Goal: Obtain resource: Obtain resource

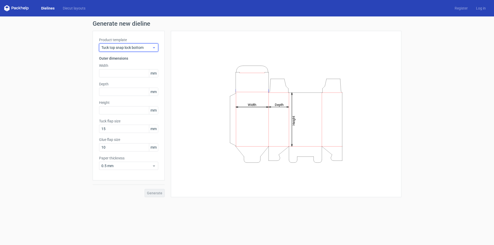
click at [126, 49] on span "Tuck top snap lock bottom" at bounding box center [126, 47] width 51 height 5
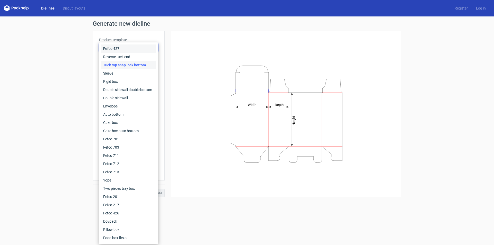
click at [126, 49] on div "Fefco 427" at bounding box center [128, 48] width 55 height 8
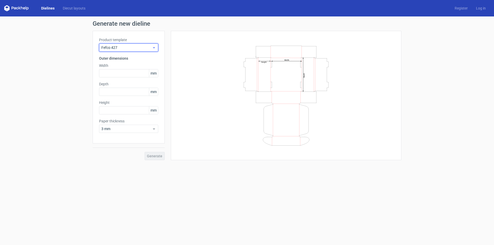
click at [126, 49] on span "Fefco 427" at bounding box center [126, 47] width 51 height 5
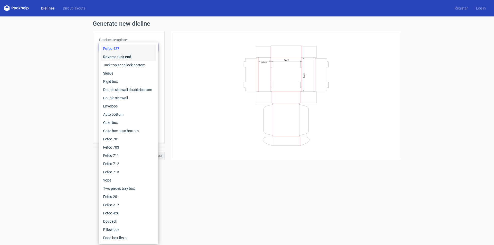
click at [126, 55] on div "Reverse tuck end" at bounding box center [128, 57] width 55 height 8
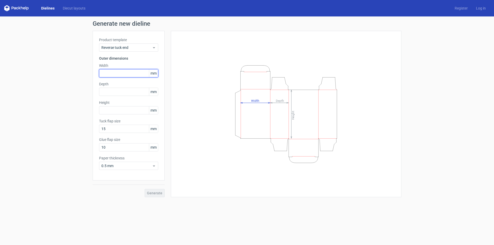
click at [115, 72] on input "text" at bounding box center [128, 73] width 59 height 8
click at [154, 73] on span "mm" at bounding box center [153, 73] width 9 height 8
click at [156, 73] on span "mm" at bounding box center [153, 73] width 9 height 8
click at [136, 74] on input "text" at bounding box center [128, 73] width 59 height 8
click at [137, 94] on input "text" at bounding box center [128, 92] width 59 height 8
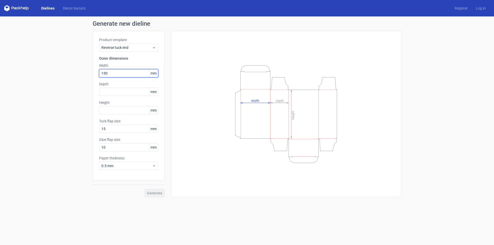
drag, startPoint x: 140, startPoint y: 75, endPoint x: 78, endPoint y: 74, distance: 61.7
click at [78, 74] on div "Generate new dieline Product template Reverse tuck end Outer dimensions Width 1…" at bounding box center [247, 108] width 494 height 185
type input "1500"
click at [117, 90] on div "Product template Reverse tuck end Outer dimensions Width 1500 mm Depth mm Heigh…" at bounding box center [129, 106] width 72 height 150
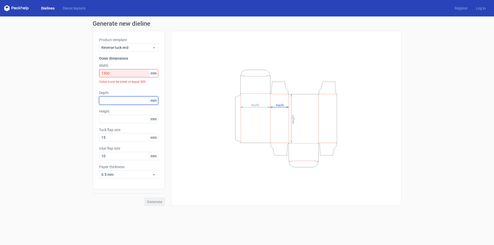
click at [119, 101] on input "text" at bounding box center [128, 100] width 59 height 8
click at [140, 48] on span "Reverse tuck end" at bounding box center [126, 47] width 51 height 5
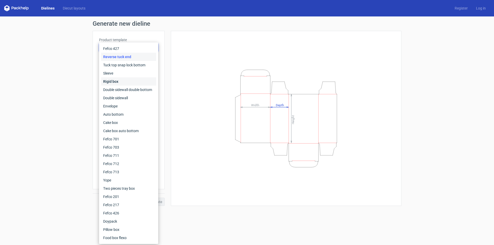
click at [123, 78] on div "Rigid box" at bounding box center [128, 81] width 55 height 8
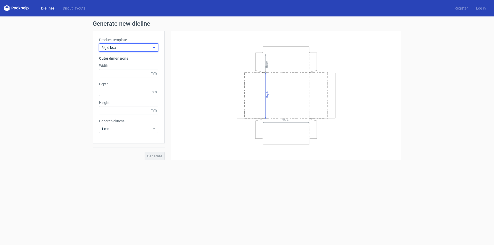
click at [135, 51] on div "Rigid box" at bounding box center [128, 47] width 59 height 8
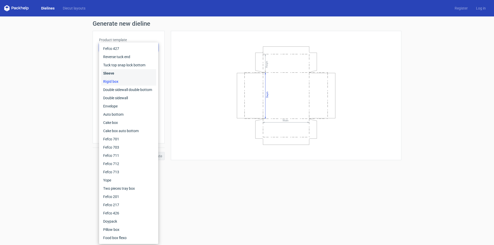
click at [119, 72] on div "Sleeve" at bounding box center [128, 73] width 55 height 8
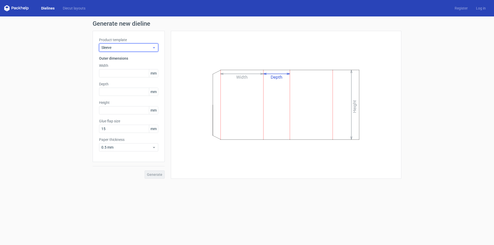
click at [132, 49] on span "Sleeve" at bounding box center [126, 47] width 51 height 5
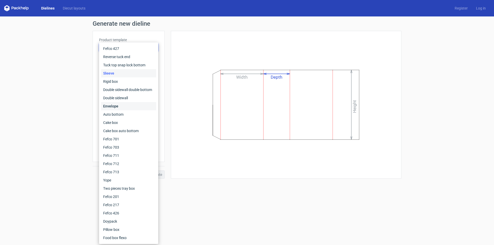
click at [133, 104] on div "Envelope" at bounding box center [128, 106] width 55 height 8
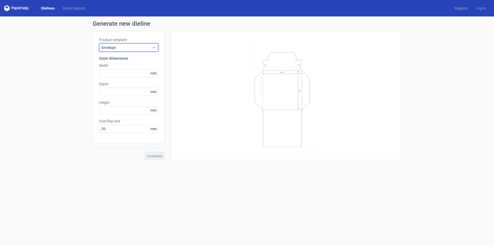
click at [147, 46] on span "Envelope" at bounding box center [126, 47] width 51 height 5
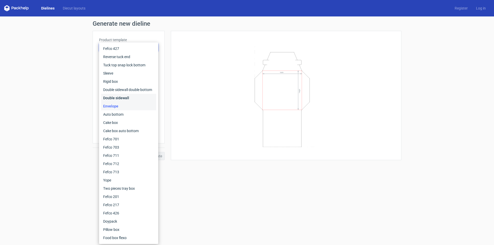
click at [126, 96] on div "Double sidewall" at bounding box center [128, 98] width 55 height 8
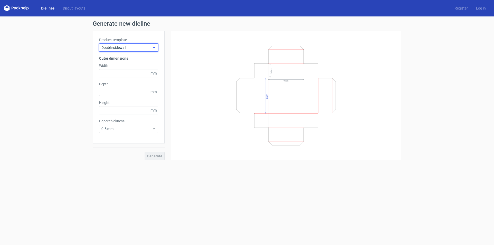
click at [142, 48] on span "Double sidewall" at bounding box center [126, 47] width 51 height 5
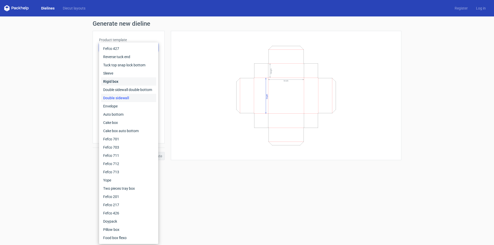
click at [124, 82] on div "Rigid box" at bounding box center [128, 81] width 55 height 8
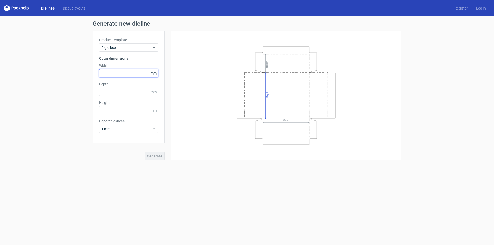
click at [123, 70] on input "text" at bounding box center [128, 73] width 59 height 8
type input "220"
click at [117, 90] on input "text" at bounding box center [128, 92] width 59 height 8
click at [118, 108] on div "Product template Rigid box Outer dimensions Width 220 mm Depth 522 mm Height mm…" at bounding box center [129, 87] width 72 height 113
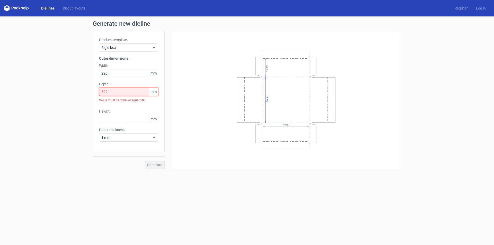
click at [129, 90] on input "522" at bounding box center [128, 92] width 59 height 8
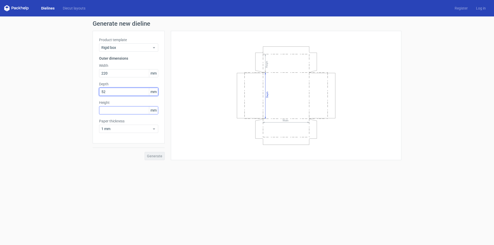
type input "52"
click at [125, 108] on input "text" at bounding box center [128, 110] width 59 height 8
type input "120"
click at [157, 159] on button "Generate" at bounding box center [154, 156] width 20 height 8
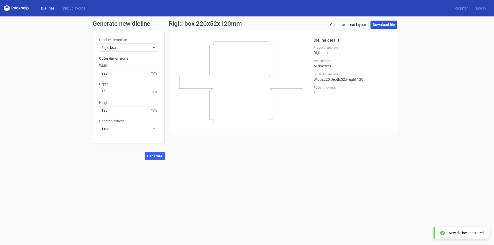
click at [386, 24] on link "Download file" at bounding box center [383, 25] width 27 height 8
